Goal: Information Seeking & Learning: Learn about a topic

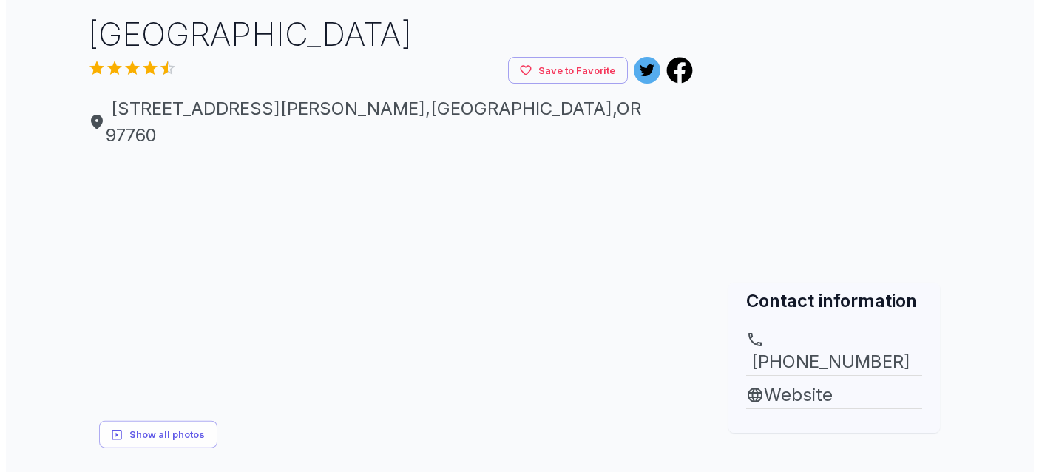
scroll to position [336, 0]
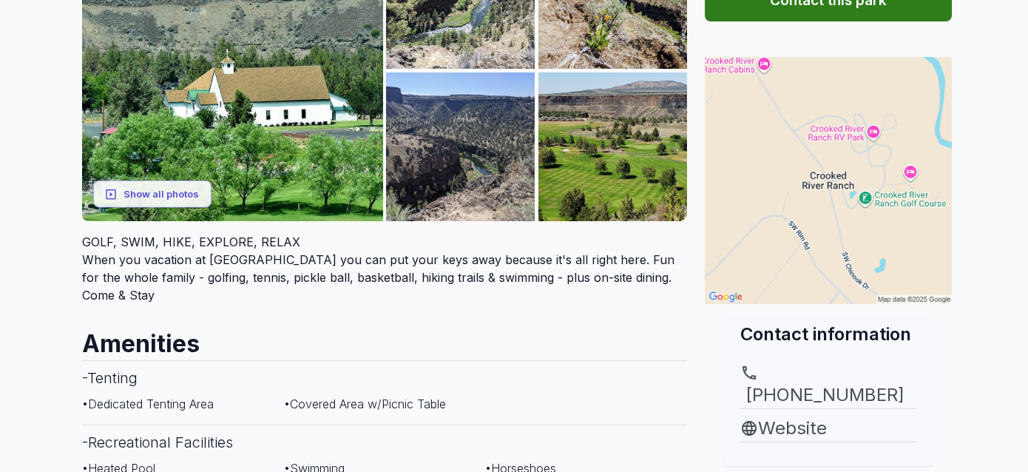
click at [166, 180] on button "Show all photos" at bounding box center [152, 193] width 118 height 27
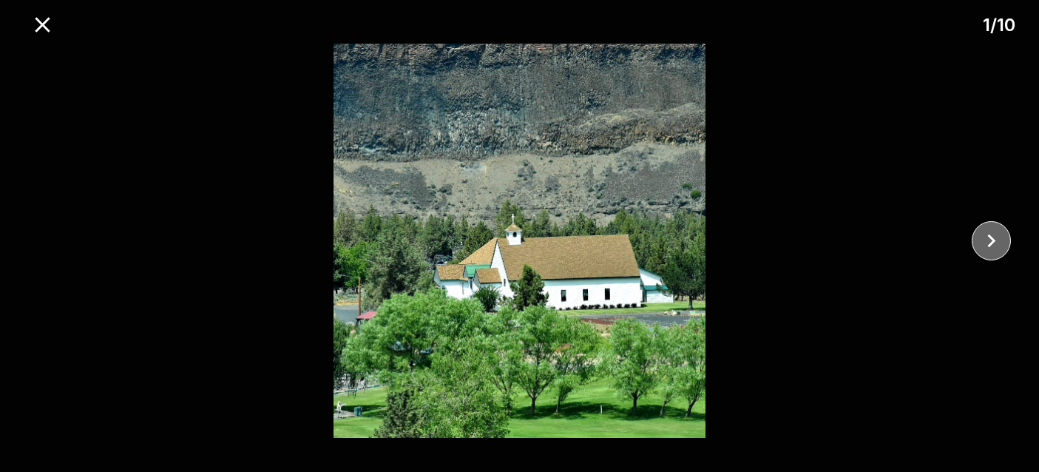
click at [1004, 242] on icon "close" at bounding box center [992, 241] width 26 height 26
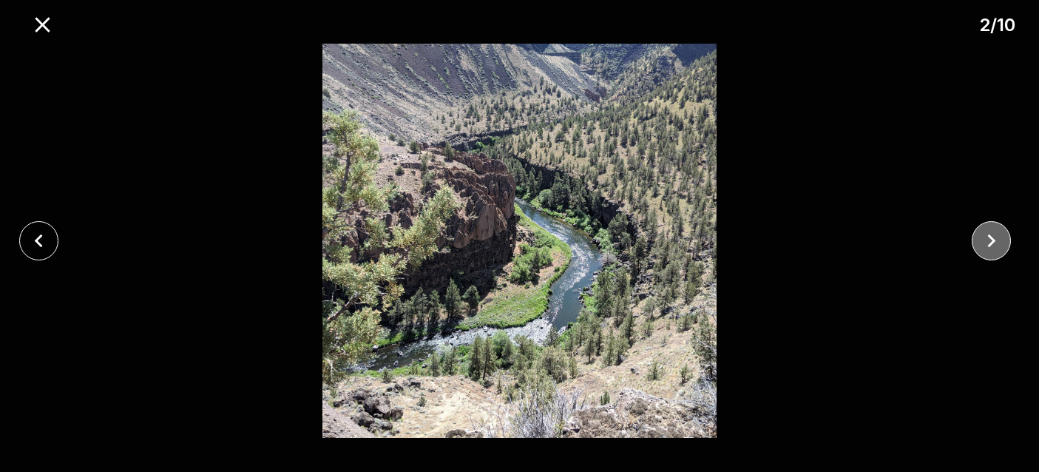
click at [1005, 241] on button "close" at bounding box center [991, 240] width 39 height 39
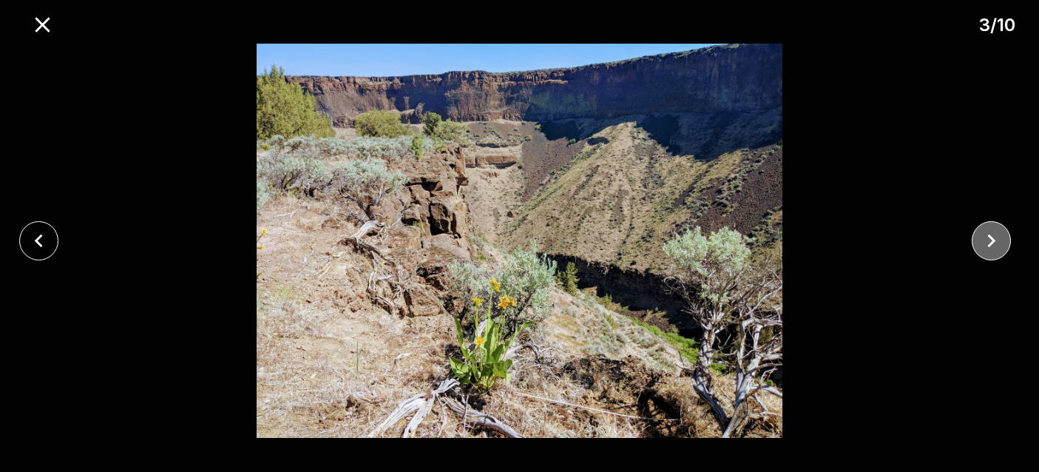
click at [1005, 241] on button "close" at bounding box center [991, 240] width 39 height 39
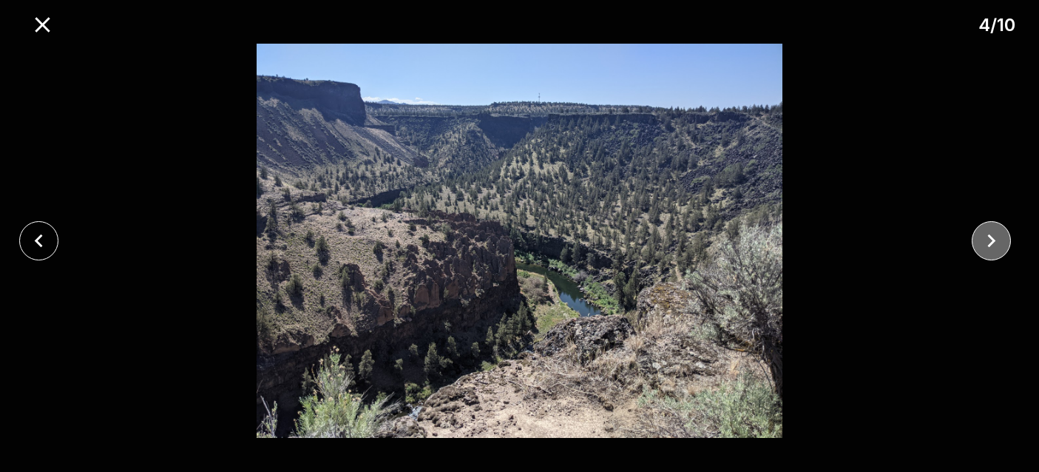
click at [1005, 241] on button "close" at bounding box center [991, 240] width 39 height 39
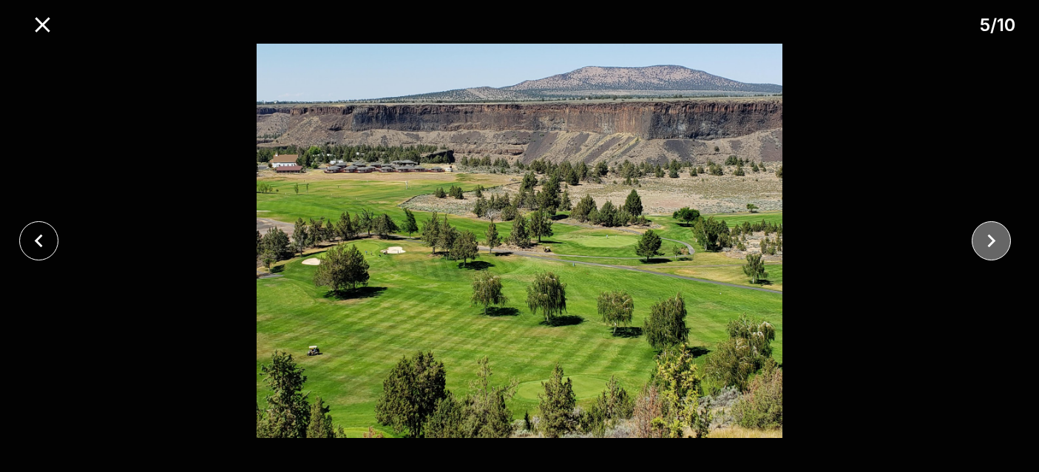
click at [1005, 241] on button "close" at bounding box center [991, 240] width 39 height 39
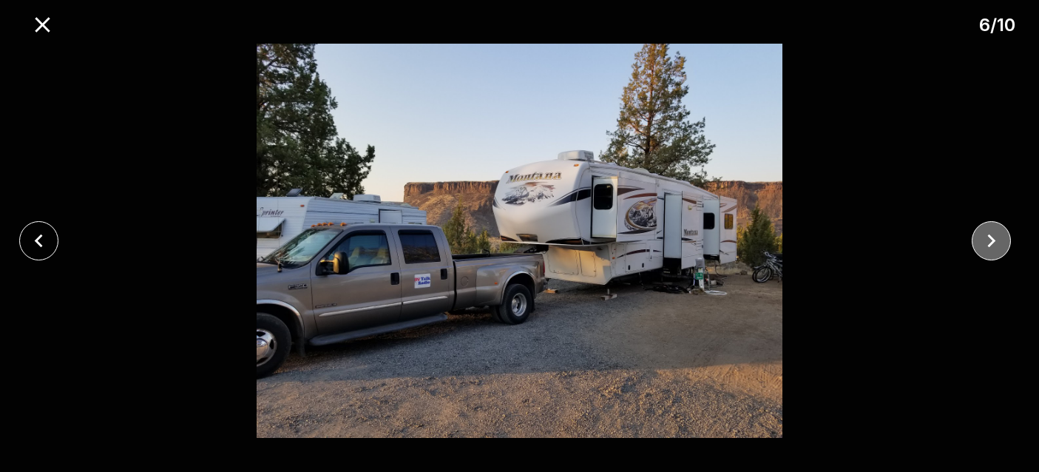
click at [993, 241] on icon "close" at bounding box center [992, 240] width 8 height 13
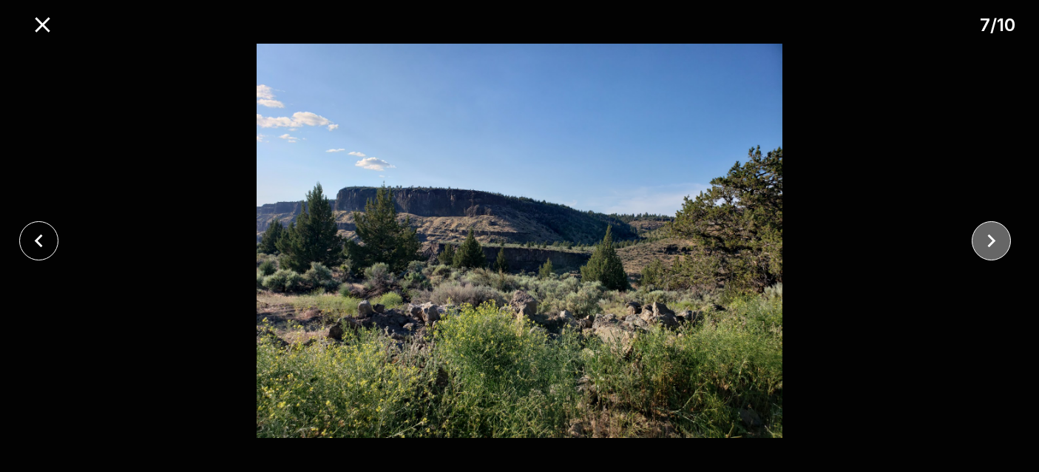
click at [993, 240] on icon "close" at bounding box center [992, 240] width 8 height 13
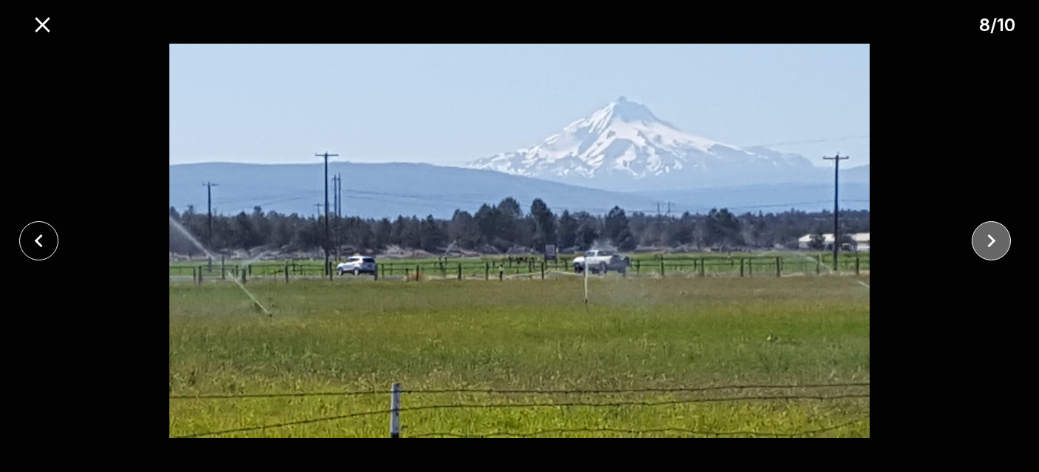
click at [993, 240] on icon "close" at bounding box center [992, 240] width 8 height 13
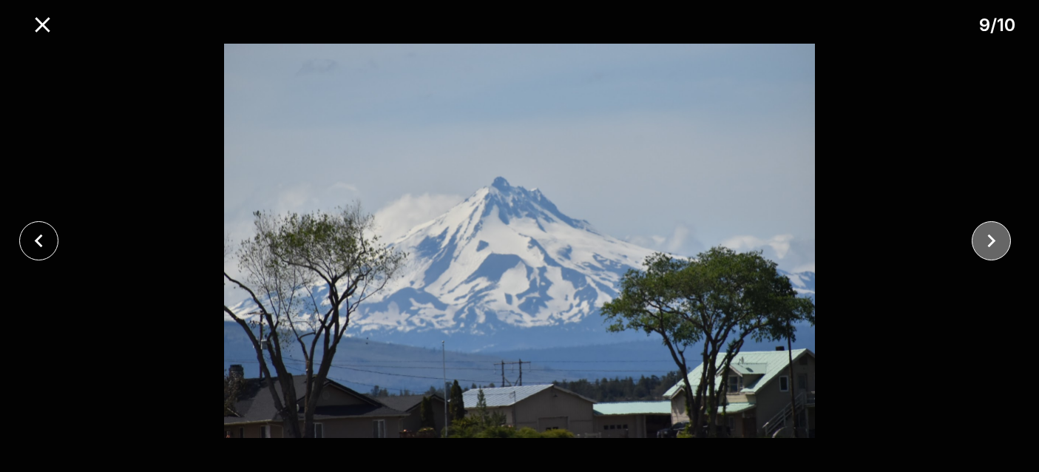
click at [993, 240] on icon "close" at bounding box center [992, 240] width 8 height 13
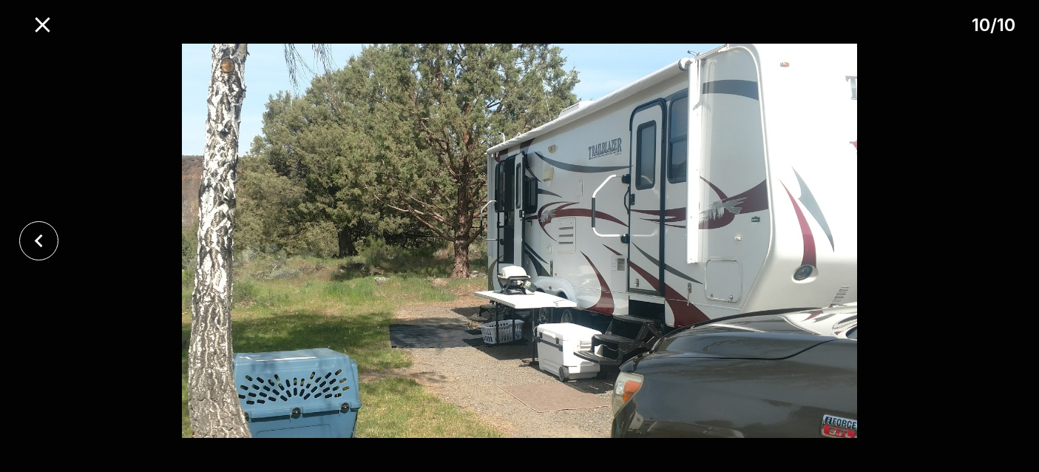
click at [993, 240] on div at bounding box center [519, 241] width 1039 height 394
click at [37, 33] on icon "close" at bounding box center [43, 25] width 26 height 26
